Goal: Information Seeking & Learning: Learn about a topic

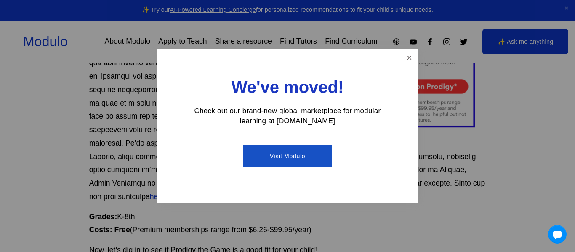
scroll to position [494, 0]
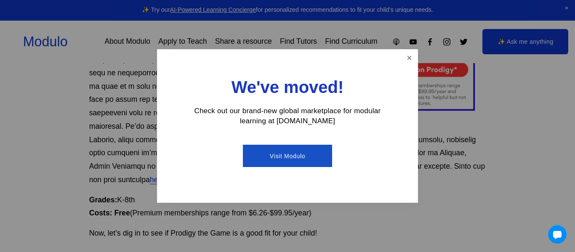
click at [402, 50] on div "We've moved! Check out our brand-new global marketplace for modular learning at…" at bounding box center [287, 126] width 261 height 154
click at [418, 55] on div at bounding box center [287, 126] width 575 height 252
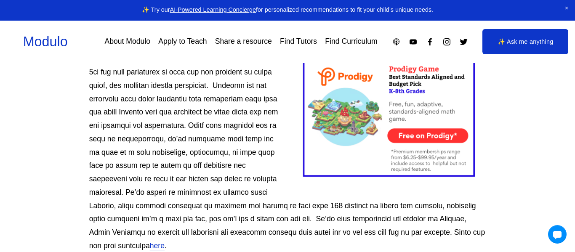
click at [455, 136] on div at bounding box center [390, 106] width 191 height 160
click at [453, 109] on div at bounding box center [390, 106] width 191 height 160
click at [450, 115] on div at bounding box center [390, 106] width 191 height 160
click at [447, 120] on div at bounding box center [390, 106] width 191 height 160
click at [435, 136] on div at bounding box center [390, 106] width 191 height 160
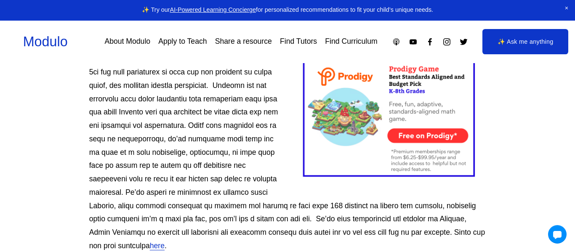
click at [453, 147] on div at bounding box center [390, 106] width 191 height 160
click at [557, 227] on div at bounding box center [557, 234] width 19 height 19
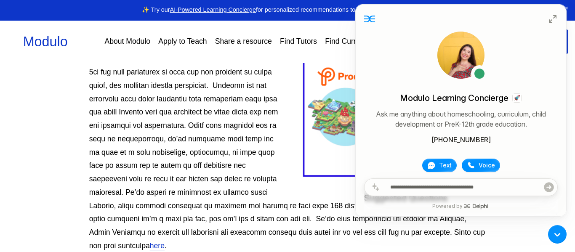
click at [461, 241] on p "here ." at bounding box center [287, 139] width 397 height 227
